Goal: Information Seeking & Learning: Learn about a topic

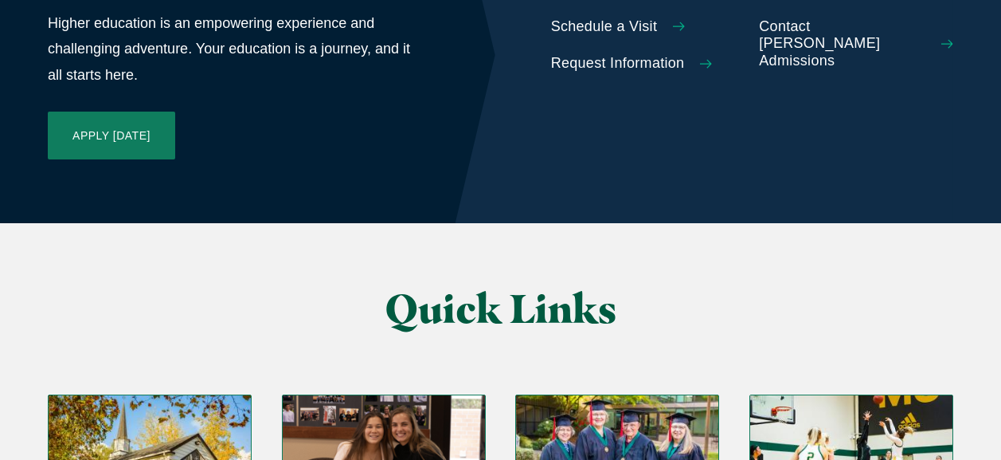
scroll to position [3823, 0]
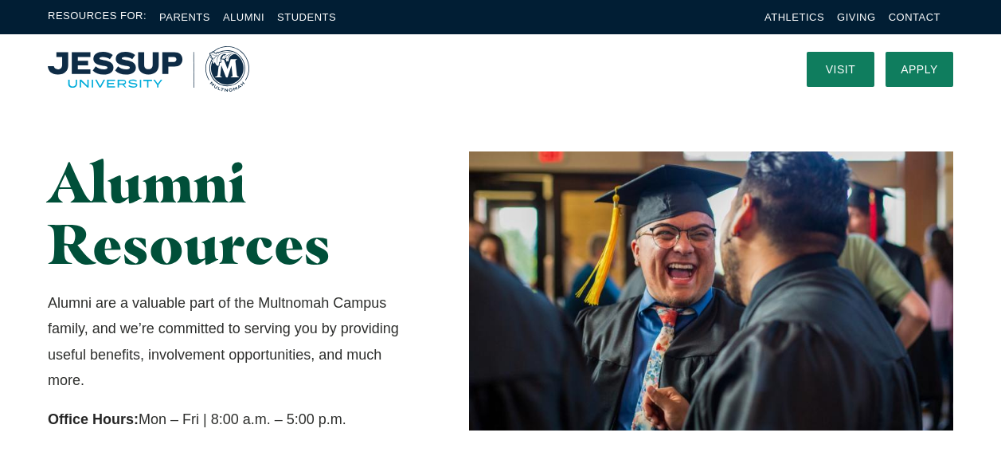
click at [76, 77] on img "Home" at bounding box center [149, 68] width 202 height 45
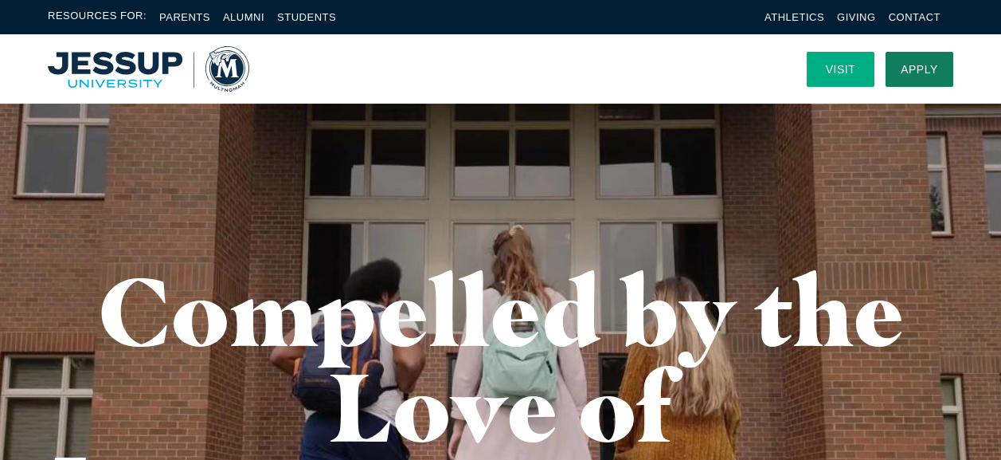
click at [824, 76] on link "Visit" at bounding box center [841, 69] width 68 height 35
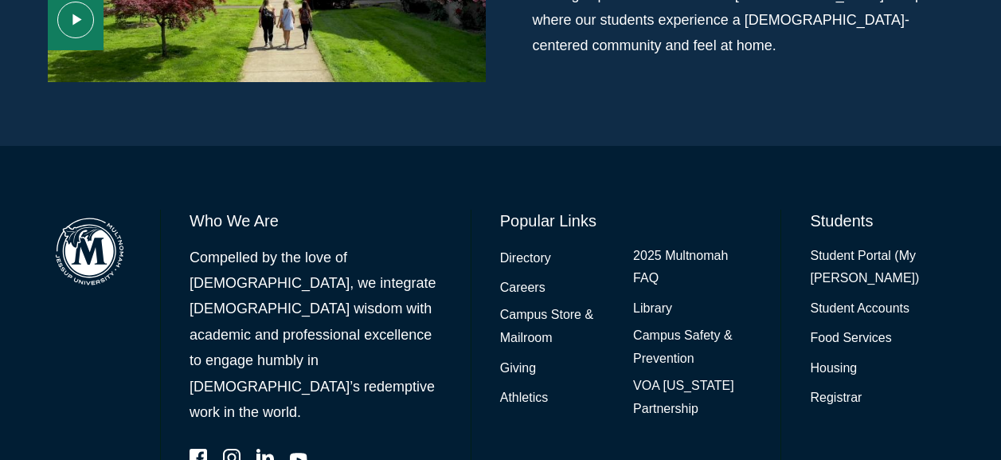
scroll to position [1353, 0]
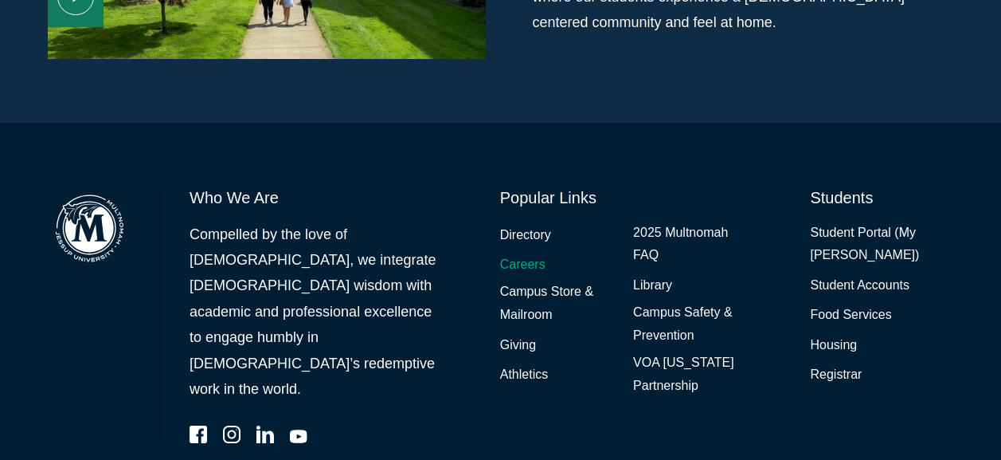
click at [527, 253] on link "Careers" at bounding box center [522, 264] width 45 height 23
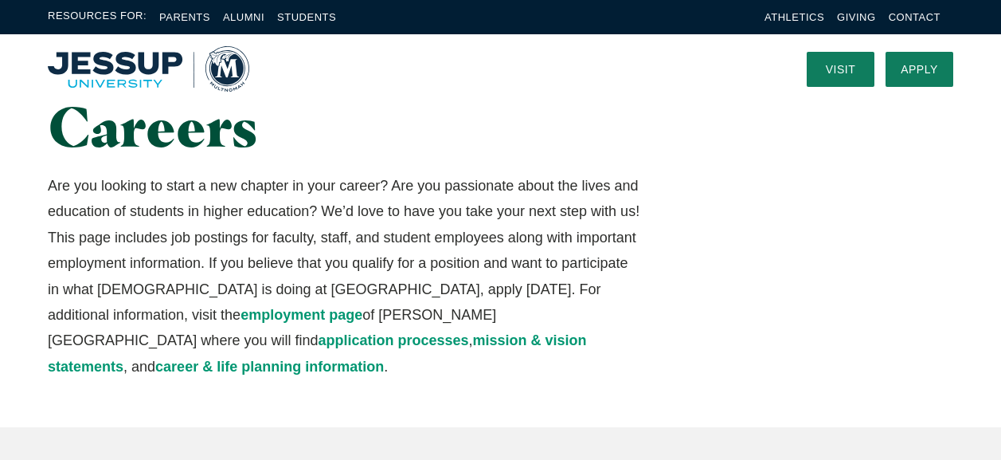
scroll to position [80, 0]
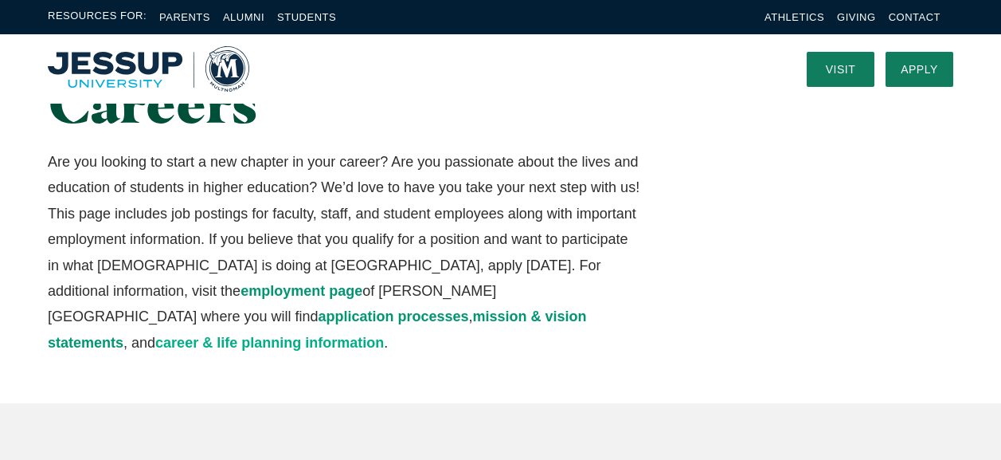
click at [373, 335] on link "career & life planning information" at bounding box center [269, 343] width 229 height 16
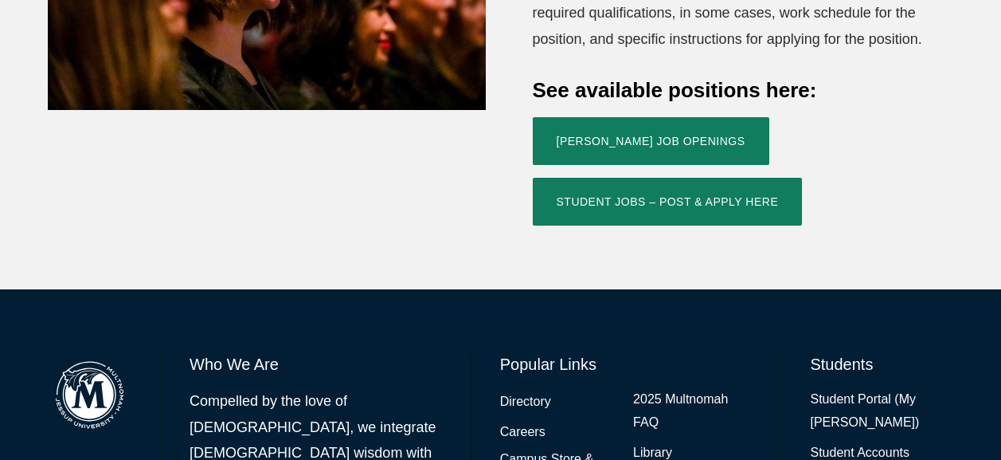
scroll to position [730, 0]
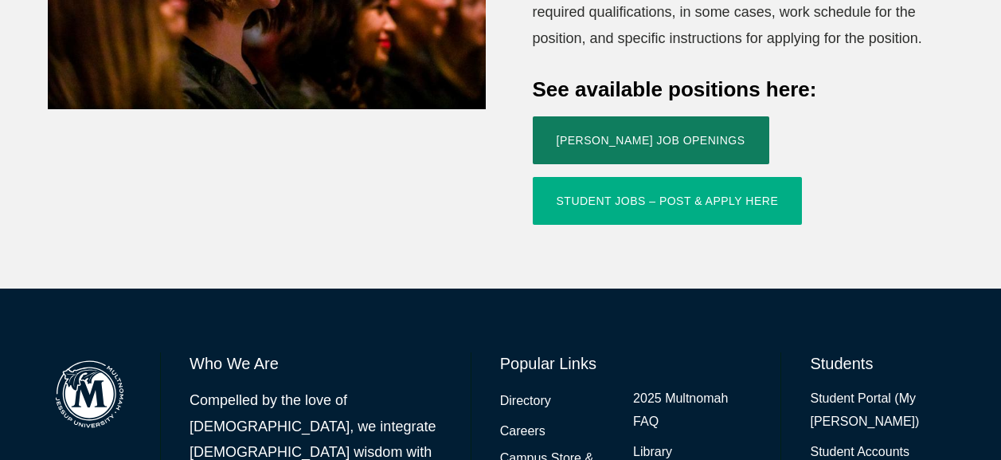
click at [623, 177] on link "Student Jobs – Post & Apply Here" at bounding box center [668, 201] width 270 height 48
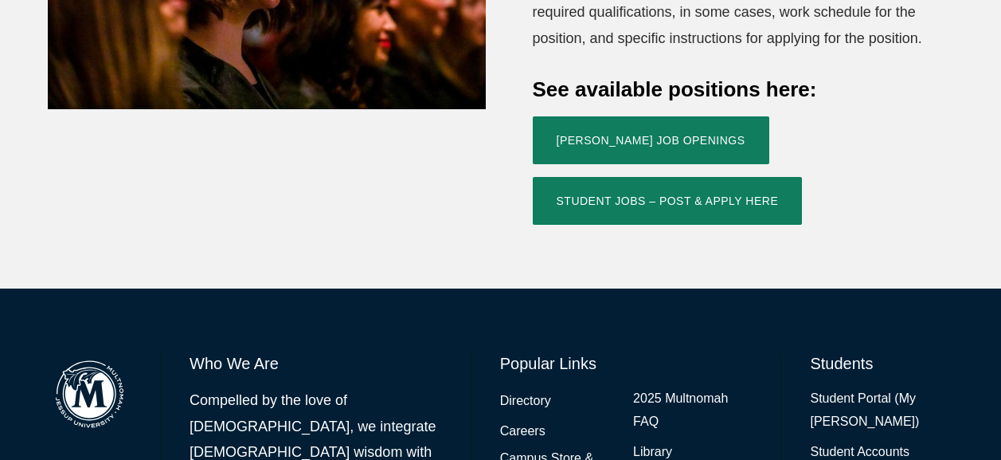
scroll to position [885, 0]
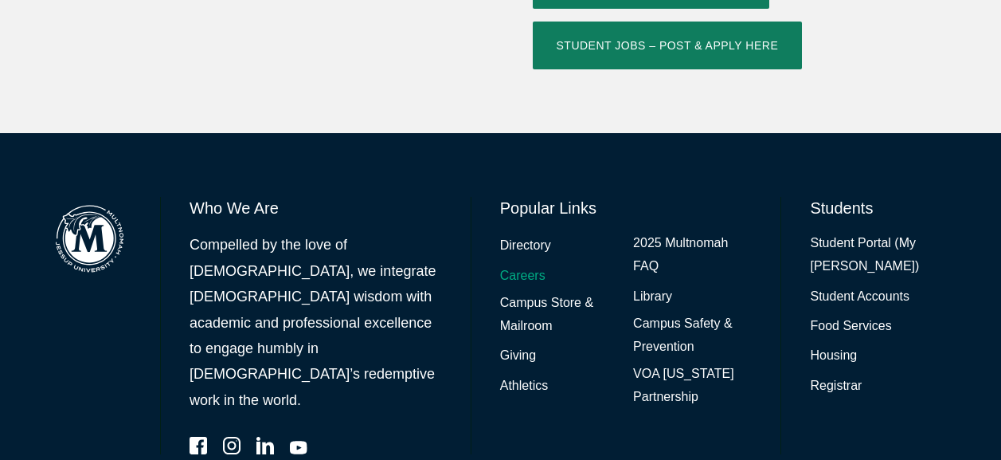
click at [530, 264] on link "Careers" at bounding box center [522, 275] width 45 height 23
